Goal: Transaction & Acquisition: Purchase product/service

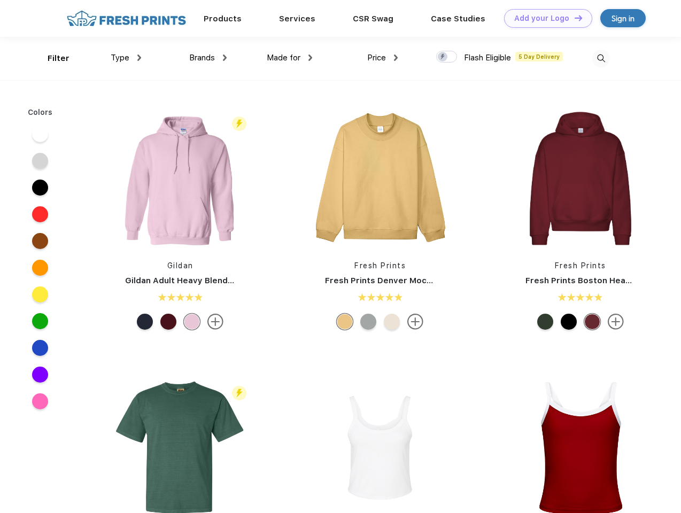
scroll to position [1, 0]
click at [544, 18] on link "Add your Logo Design Tool" at bounding box center [548, 18] width 88 height 19
click at [0, 0] on div "Design Tool" at bounding box center [0, 0] width 0 height 0
click at [573, 18] on link "Add your Logo Design Tool" at bounding box center [548, 18] width 88 height 19
click at [51, 58] on div "Filter" at bounding box center [59, 58] width 22 height 12
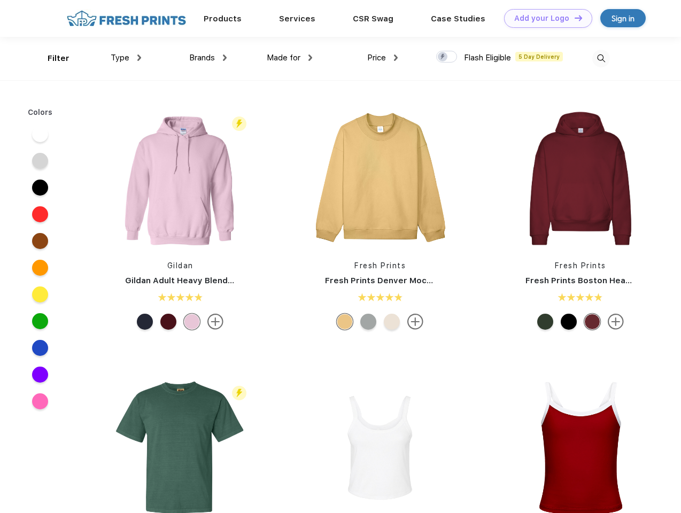
click at [126, 58] on span "Type" at bounding box center [120, 58] width 19 height 10
click at [208, 58] on span "Brands" at bounding box center [202, 58] width 26 height 10
click at [290, 58] on span "Made for" at bounding box center [284, 58] width 34 height 10
click at [382, 58] on span "Price" at bounding box center [376, 58] width 19 height 10
click at [447, 57] on div at bounding box center [446, 57] width 21 height 12
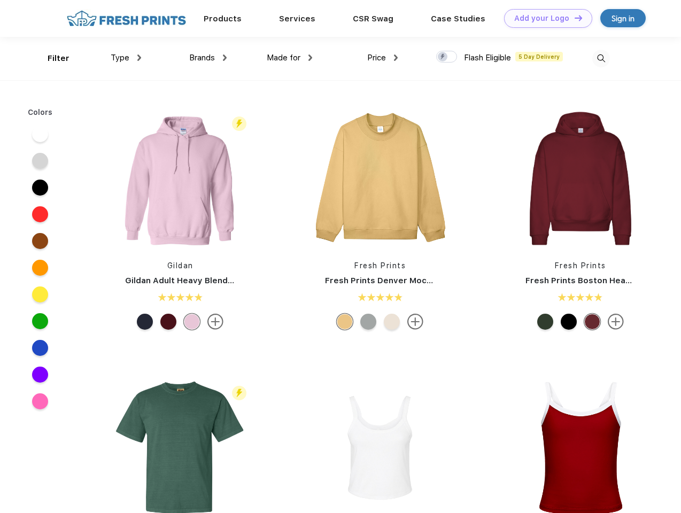
click at [443, 57] on input "checkbox" at bounding box center [439, 53] width 7 height 7
click at [600, 58] on img at bounding box center [601, 59] width 18 height 18
